Goal: Task Accomplishment & Management: Manage account settings

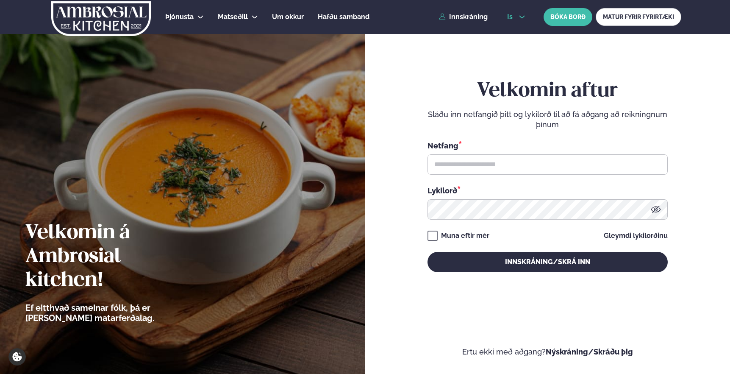
click at [521, 16] on icon at bounding box center [522, 17] width 7 height 7
click at [516, 33] on link "en" at bounding box center [516, 32] width 32 height 17
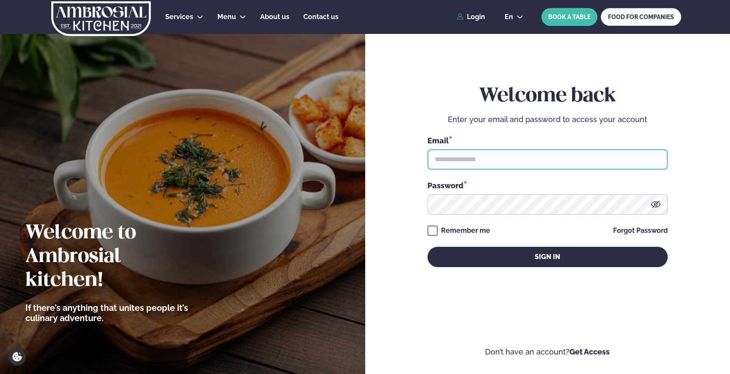
click at [481, 162] on input "text" at bounding box center [548, 159] width 240 height 20
type input "**********"
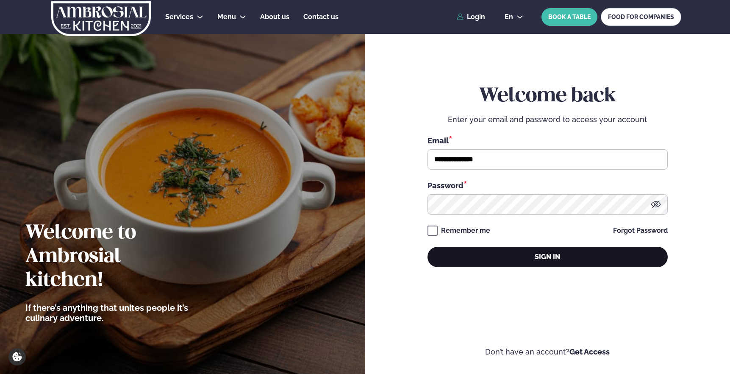
click at [490, 262] on button "Sign in" at bounding box center [548, 257] width 240 height 20
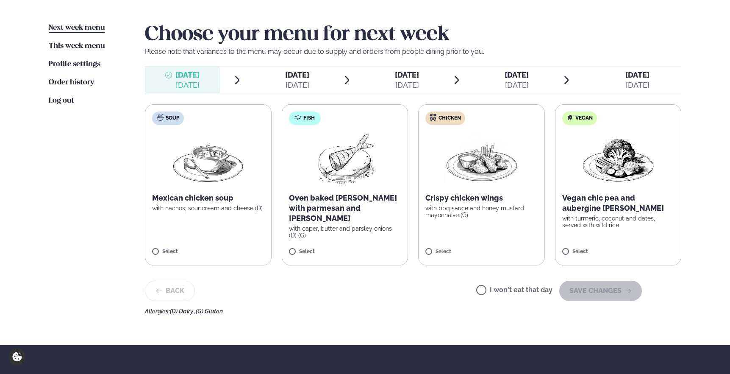
scroll to position [199, 0]
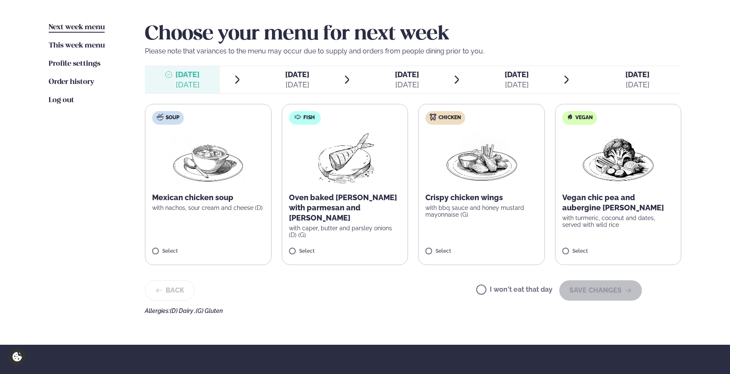
click at [317, 79] on span "[DATE] [DATE]" at bounding box center [292, 79] width 75 height 27
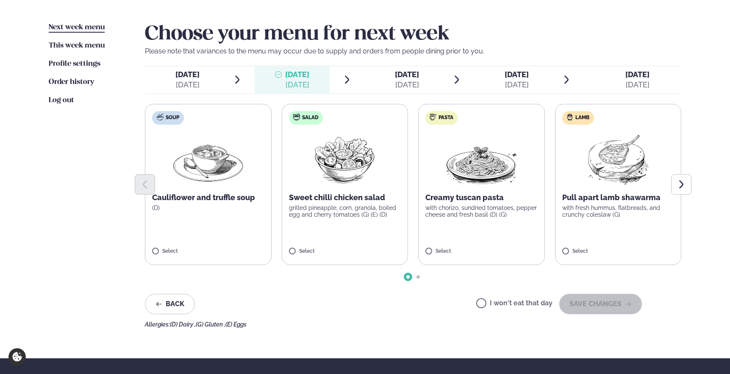
click at [624, 181] on div at bounding box center [413, 184] width 536 height 20
click at [597, 311] on button "SAVE CHANGES" at bounding box center [600, 304] width 83 height 20
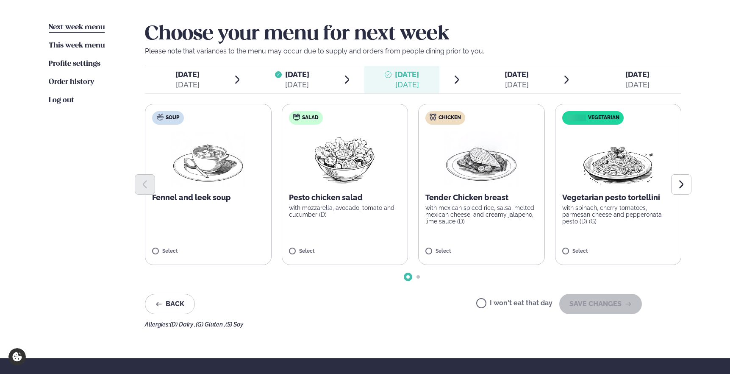
click at [499, 229] on label "Chicken Tender Chicken breast with mexican spiced rice, salsa, melted mexican c…" at bounding box center [481, 184] width 127 height 161
click at [585, 308] on button "SAVE CHANGES" at bounding box center [600, 304] width 83 height 20
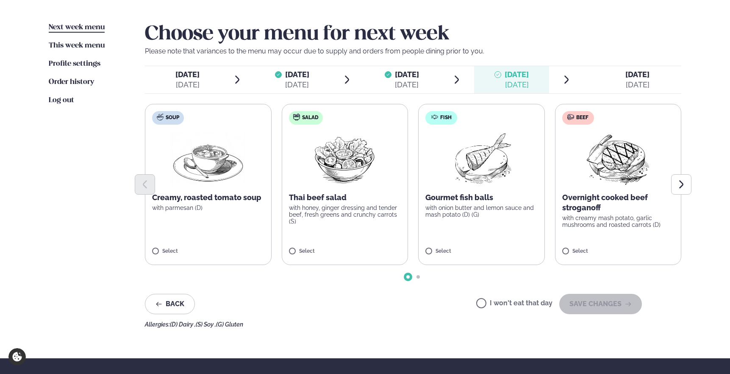
click at [489, 225] on label "Fish Gourmet fish balls with onion butter and lemon sauce and mash potato (D) (…" at bounding box center [481, 184] width 127 height 161
click at [594, 298] on button "SAVE CHANGES" at bounding box center [600, 304] width 83 height 20
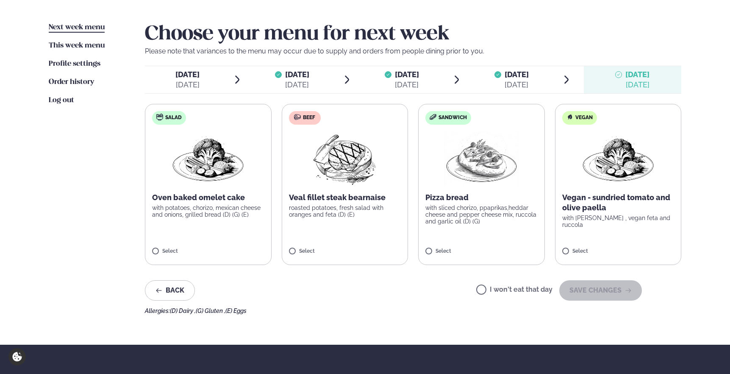
click at [372, 222] on label "Beef Veal fillet steak bearnaise roasted potatoes, fresh salad with oranges and…" at bounding box center [345, 184] width 127 height 161
click at [594, 292] on button "SAVE CHANGES" at bounding box center [600, 290] width 83 height 20
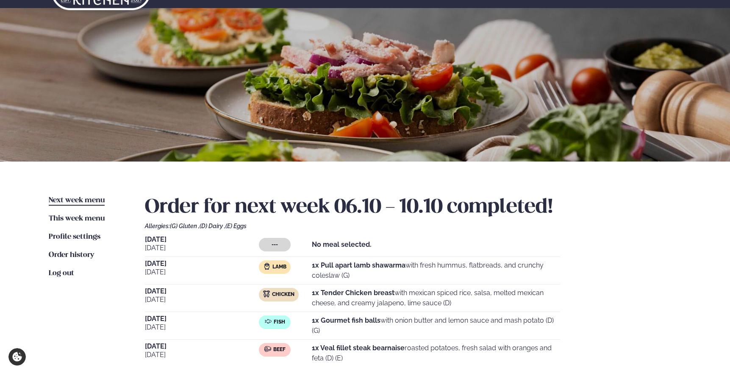
scroll to position [0, 0]
